Goal: Navigation & Orientation: Find specific page/section

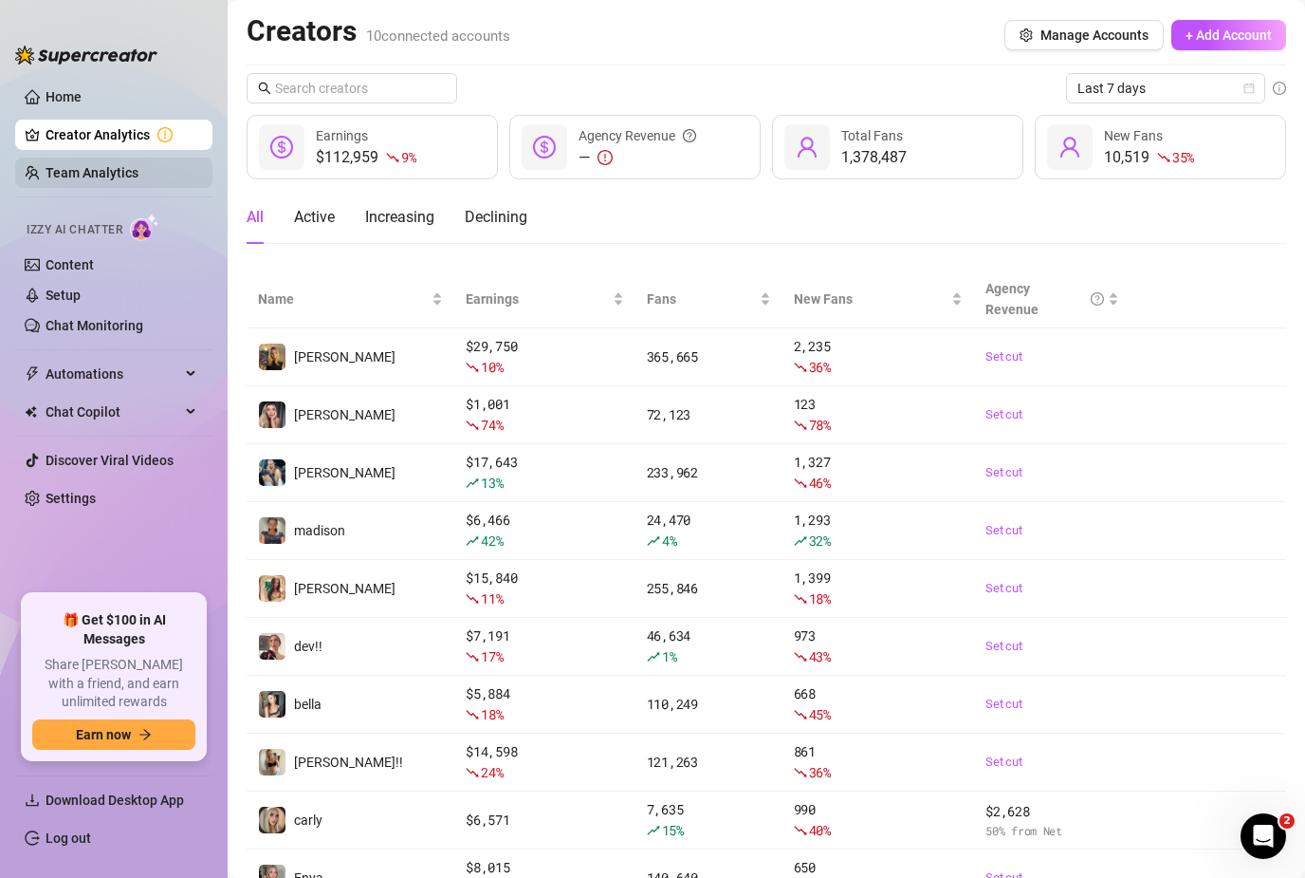
click at [46, 173] on link "Team Analytics" at bounding box center [92, 172] width 93 height 15
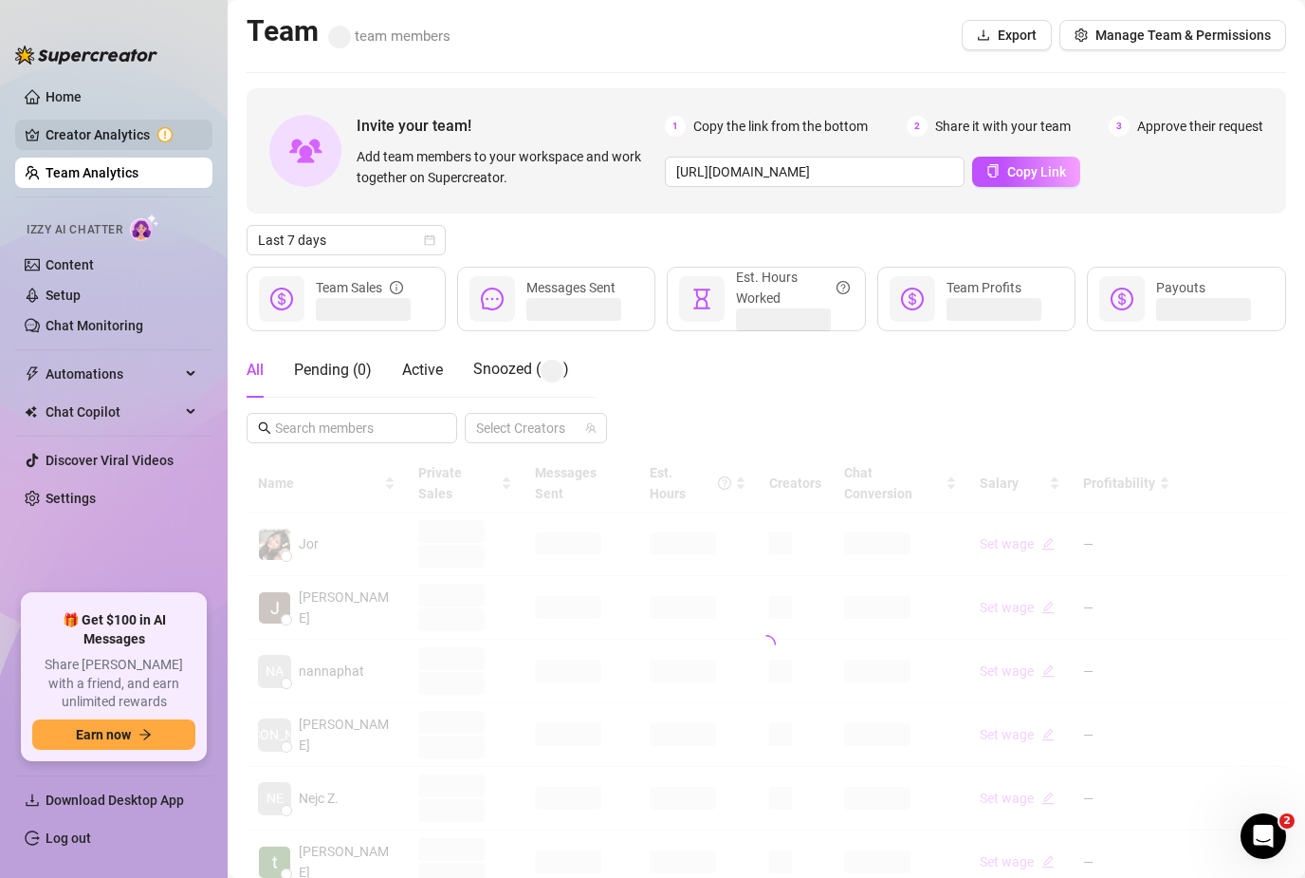
click at [62, 145] on link "Creator Analytics" at bounding box center [122, 135] width 152 height 30
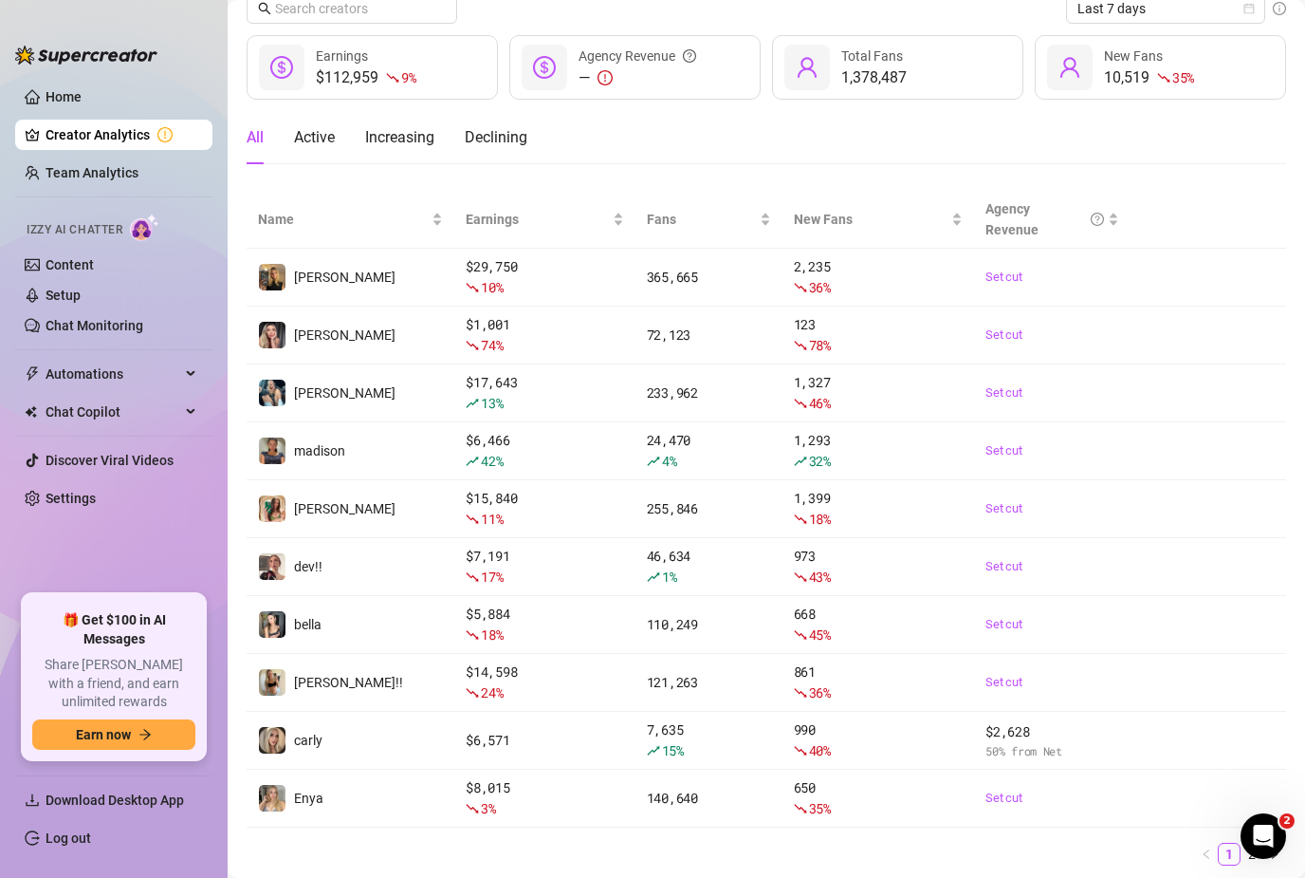
scroll to position [79, 0]
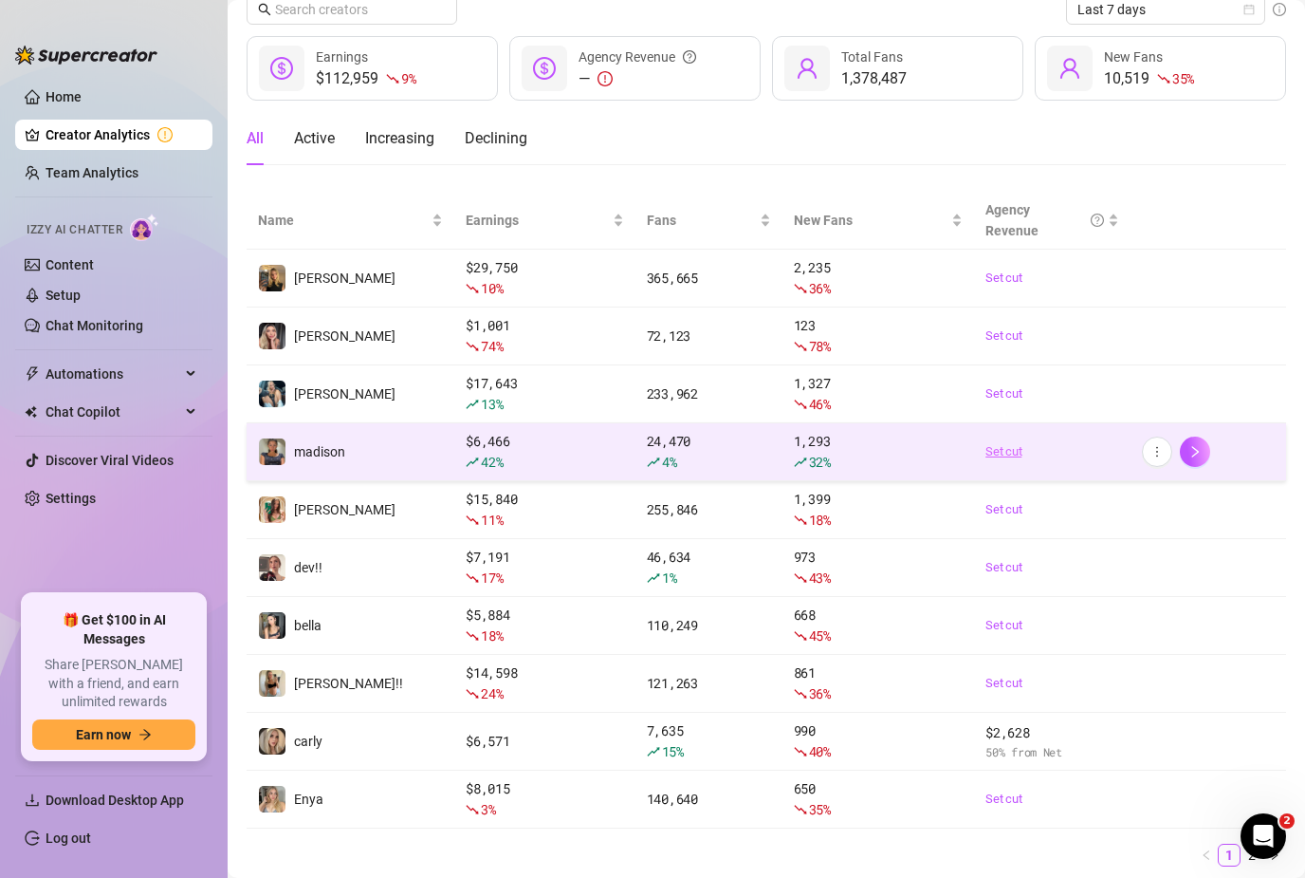
click at [1107, 442] on link "Set cut" at bounding box center [1052, 451] width 133 height 19
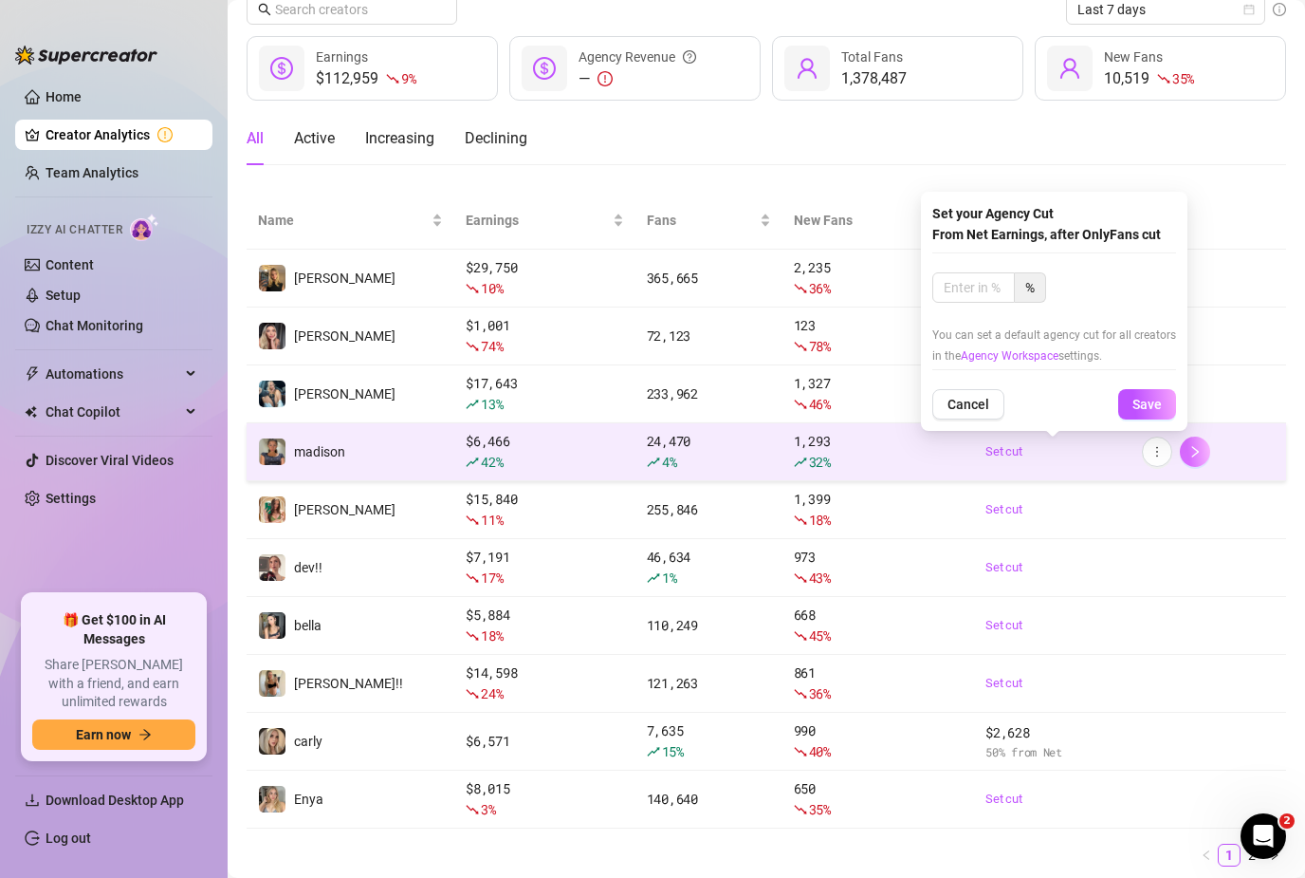
click at [1207, 441] on button "button" at bounding box center [1195, 451] width 30 height 30
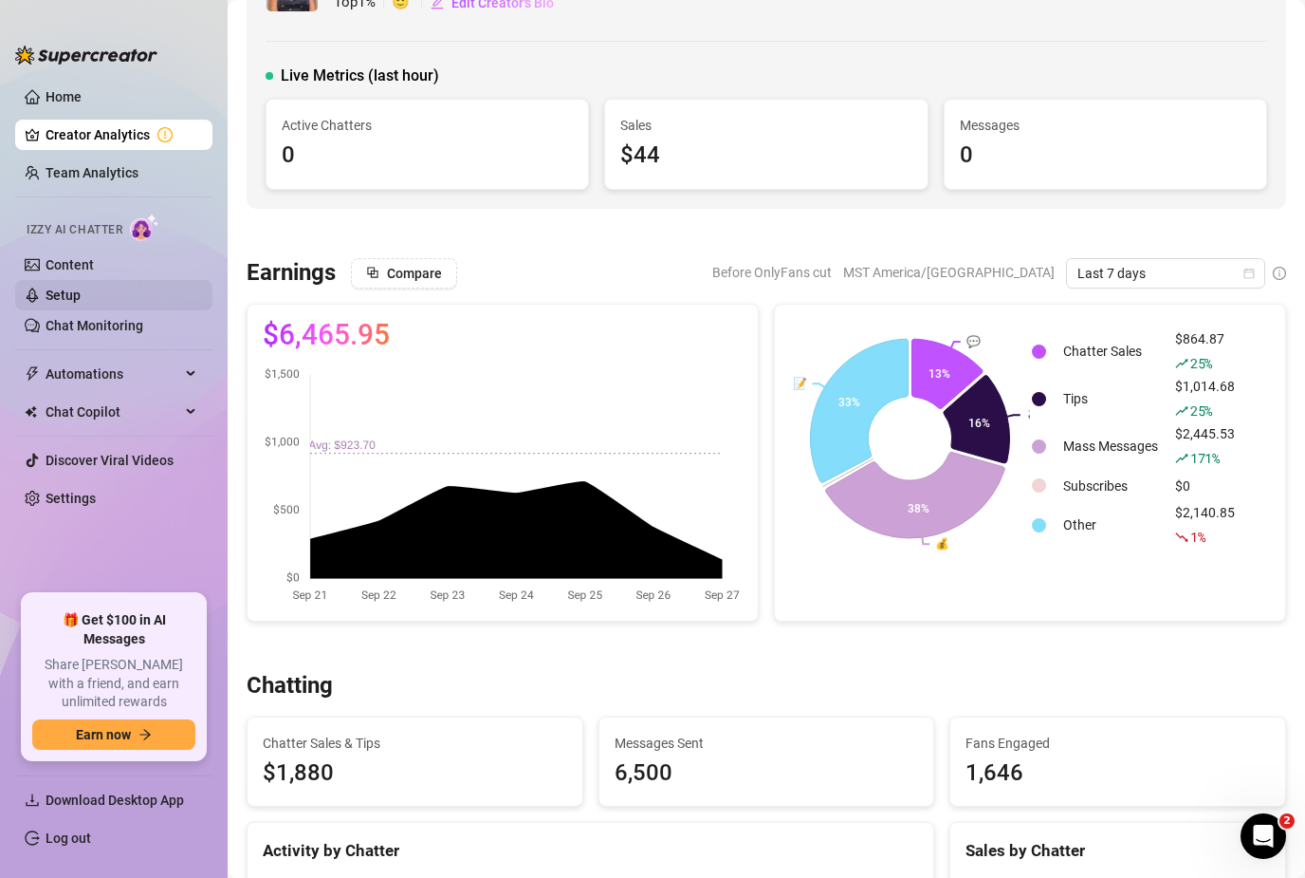
click at [46, 287] on link "Setup" at bounding box center [63, 294] width 35 height 15
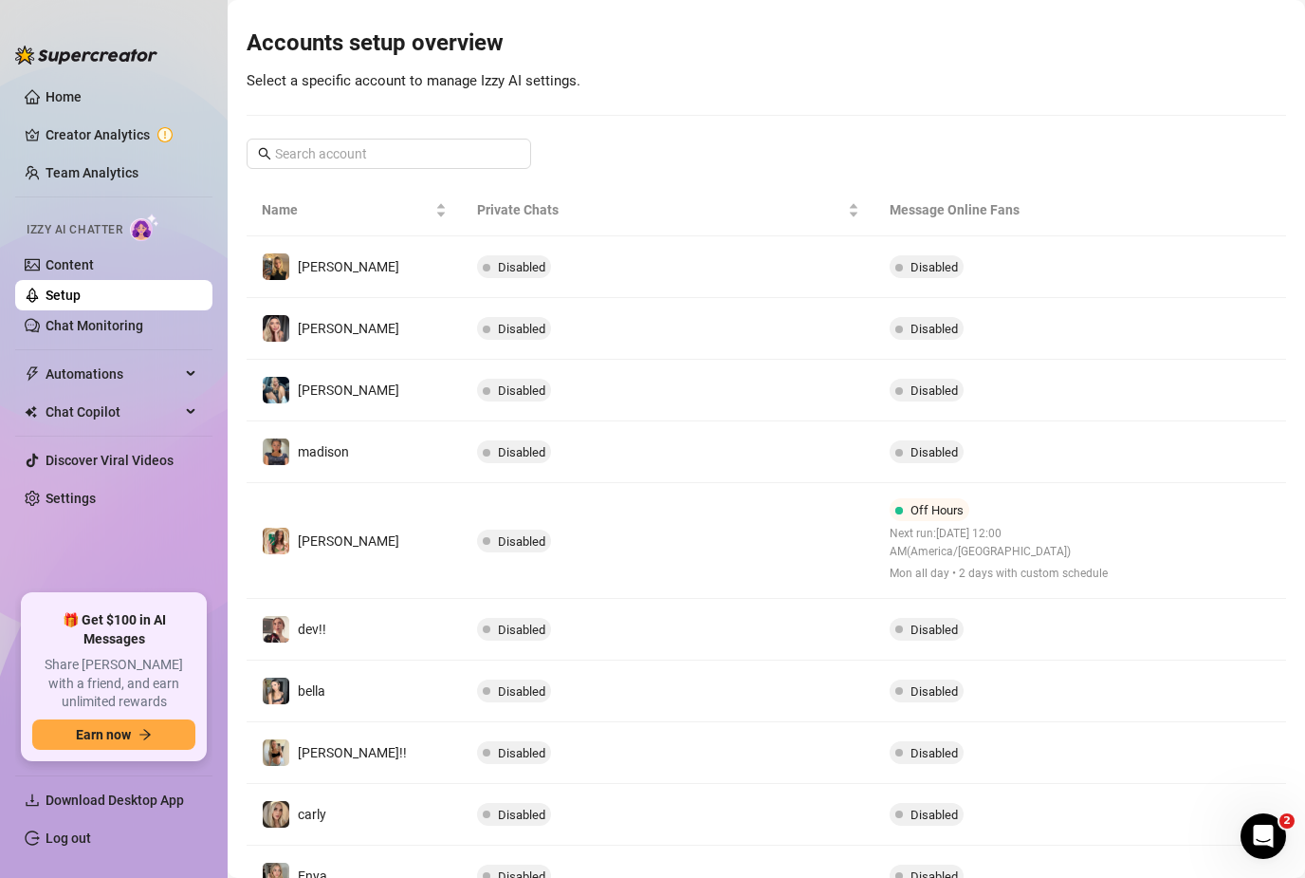
scroll to position [184, 0]
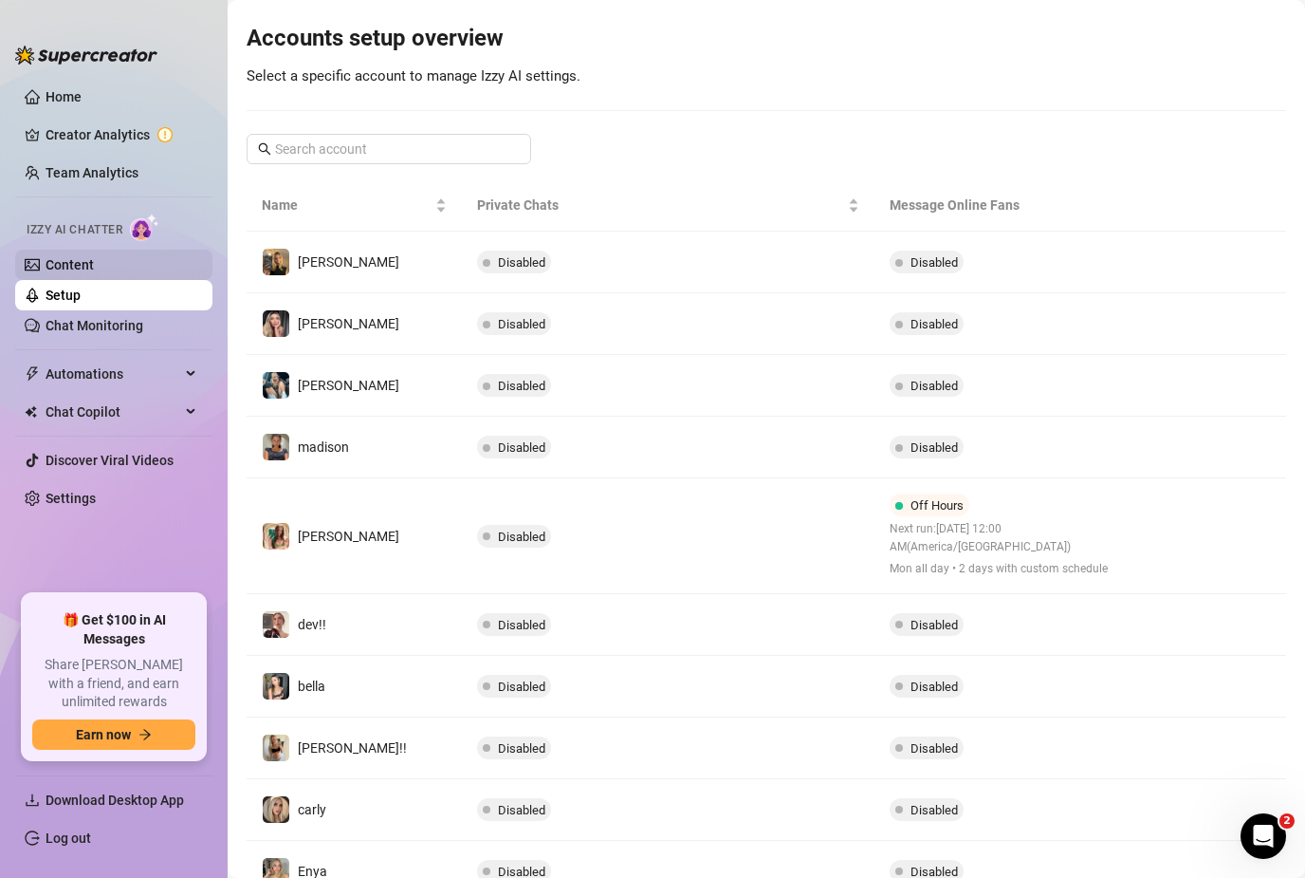
click at [46, 257] on link "Content" at bounding box center [70, 264] width 48 height 15
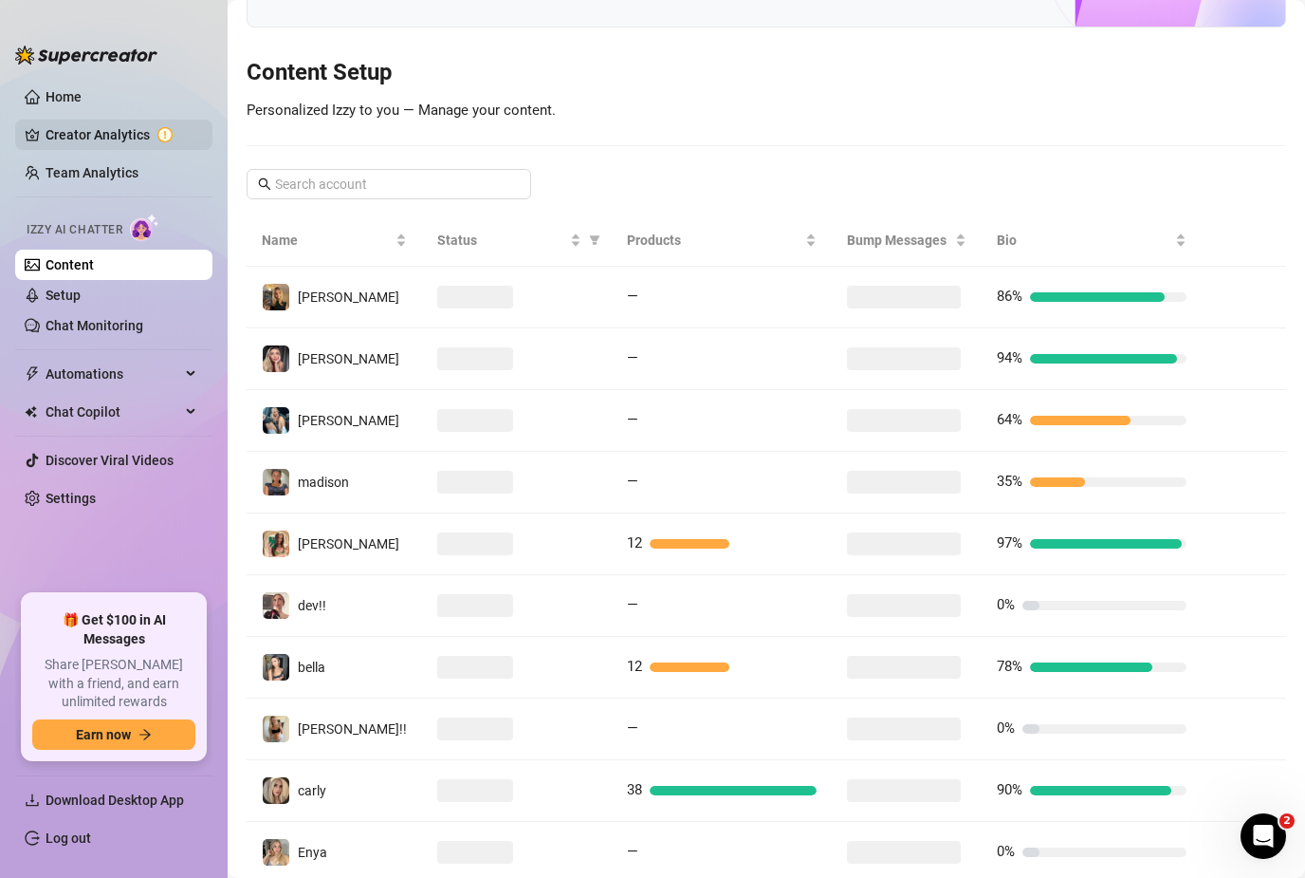
click at [48, 120] on link "Creator Analytics" at bounding box center [122, 135] width 152 height 30
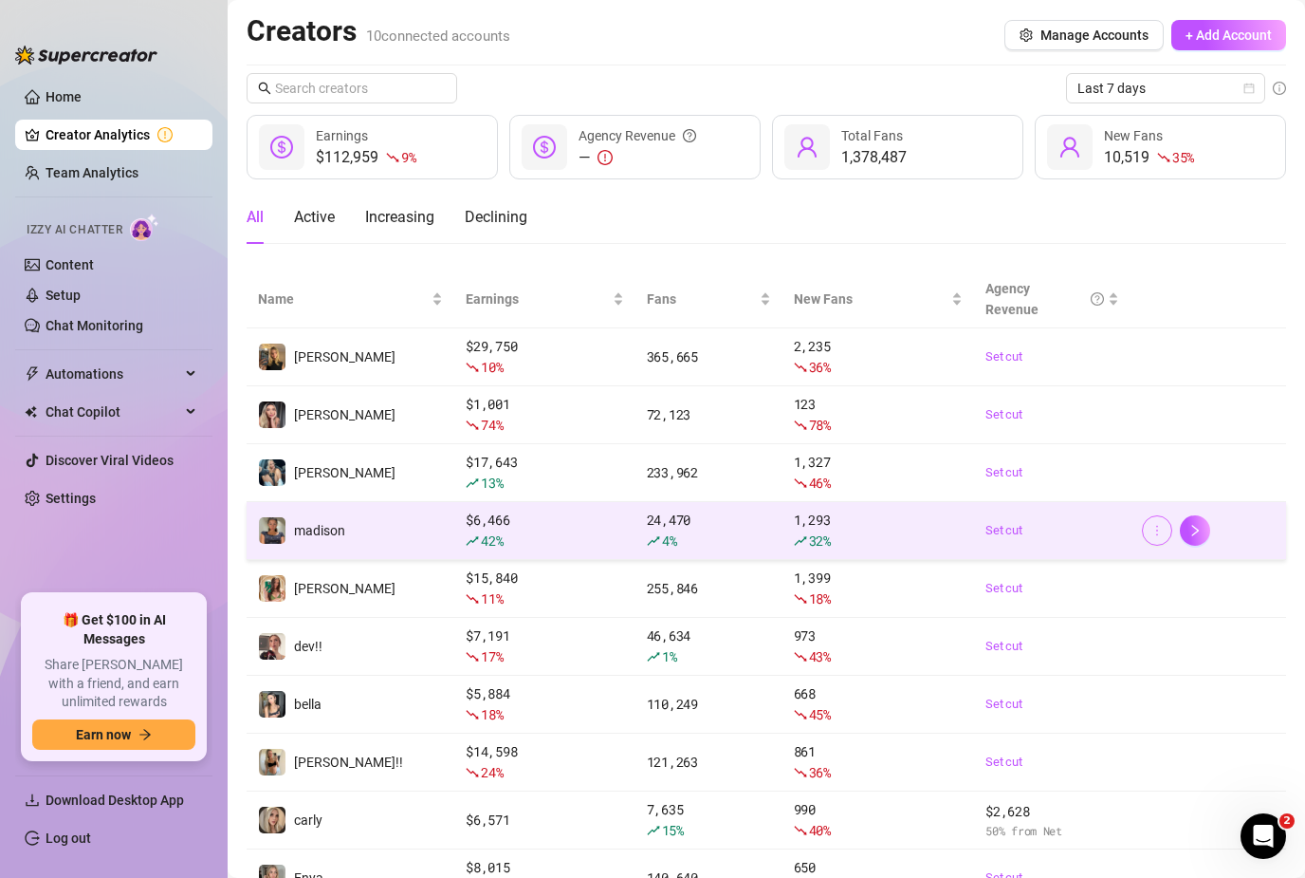
click at [1159, 531] on icon "more" at bounding box center [1157, 530] width 13 height 13
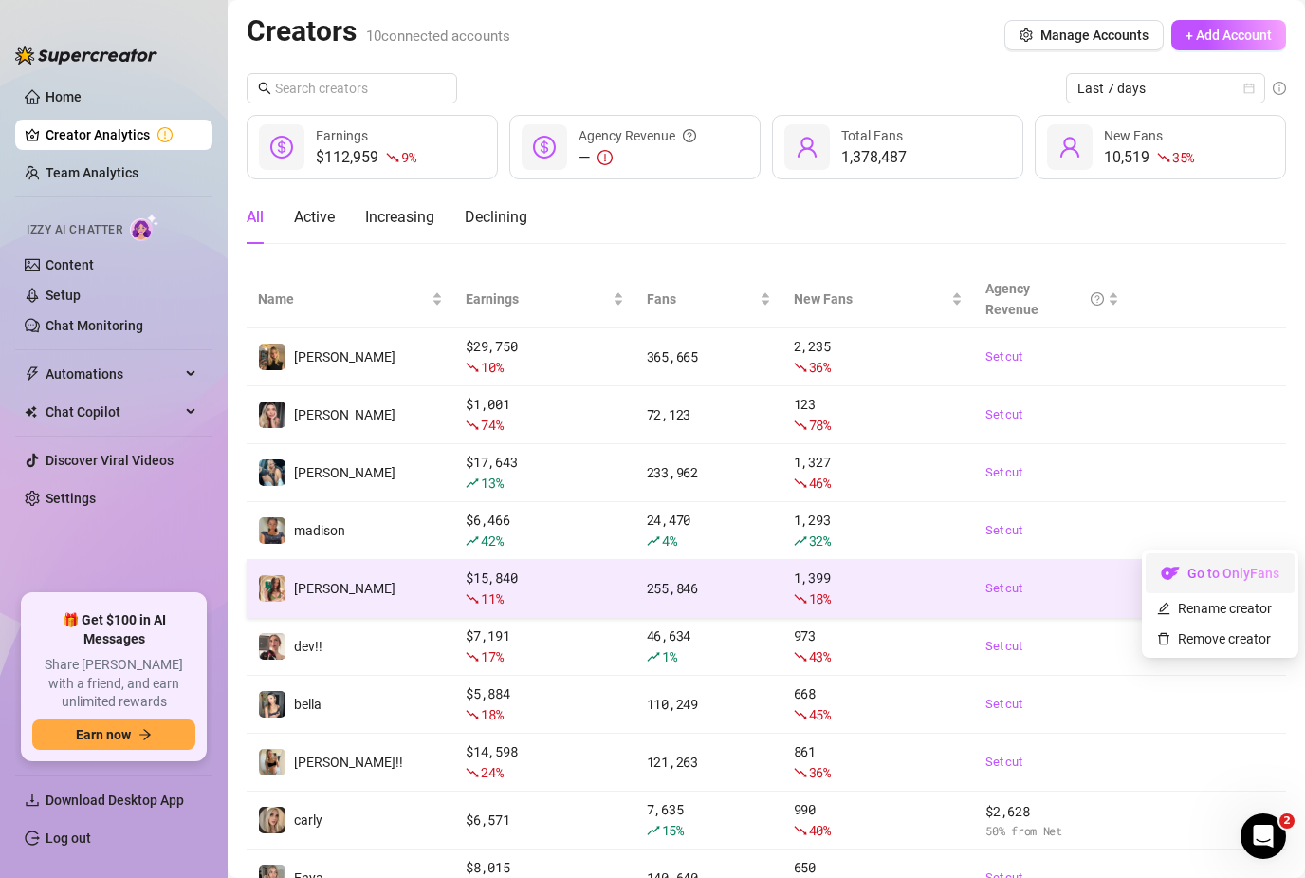
click at [1174, 576] on link "Go to OnlyFans" at bounding box center [1220, 577] width 149 height 15
